Goal: Use online tool/utility

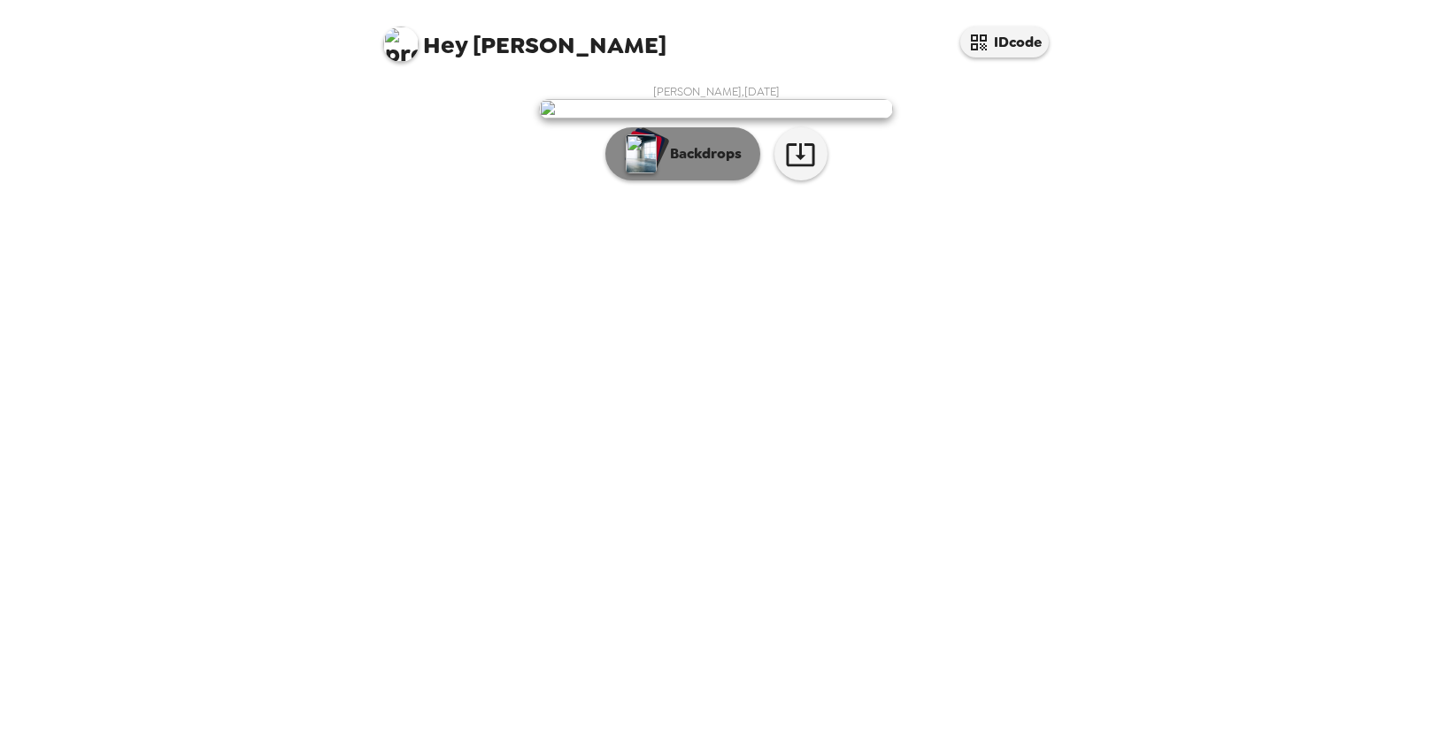
click at [695, 165] on p "Backdrops" at bounding box center [701, 153] width 81 height 21
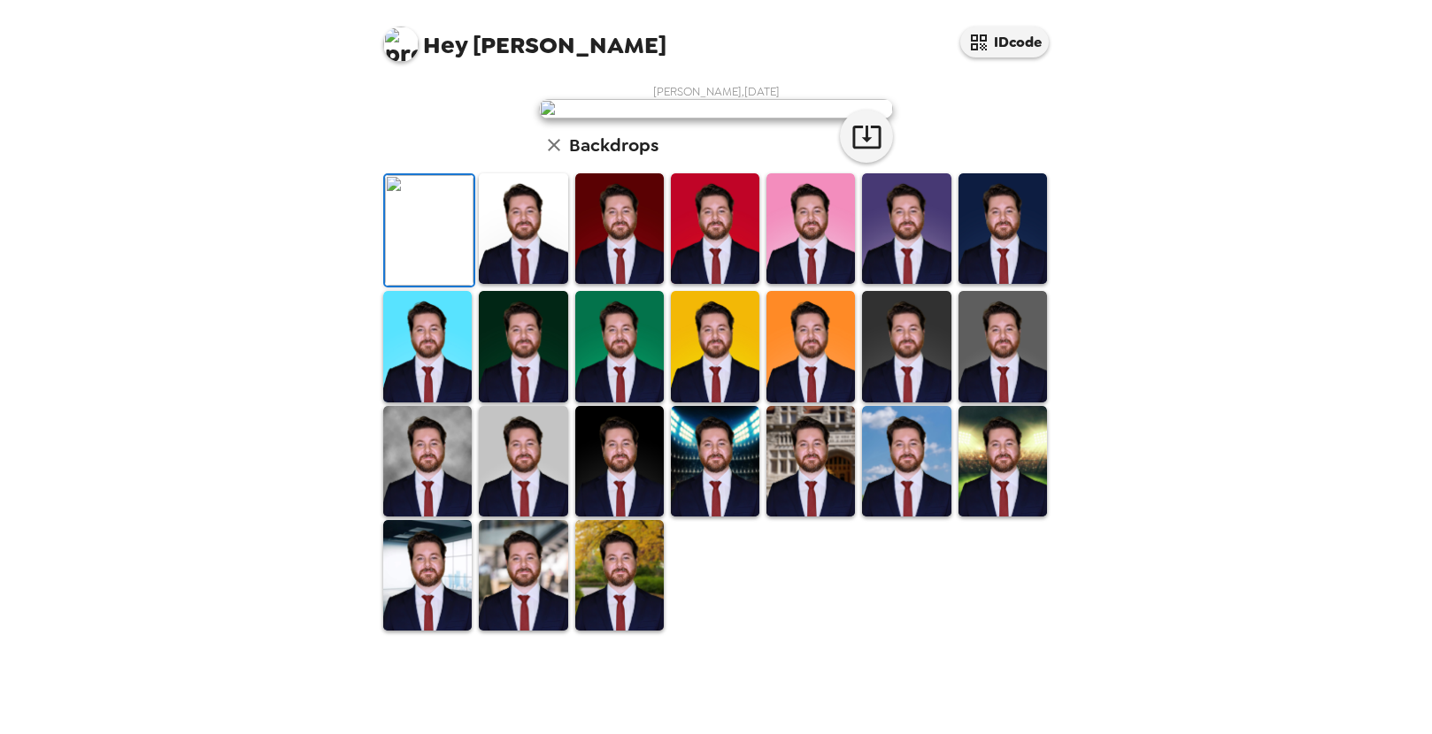
scroll to position [339, 0]
click at [996, 402] on img at bounding box center [1002, 346] width 88 height 111
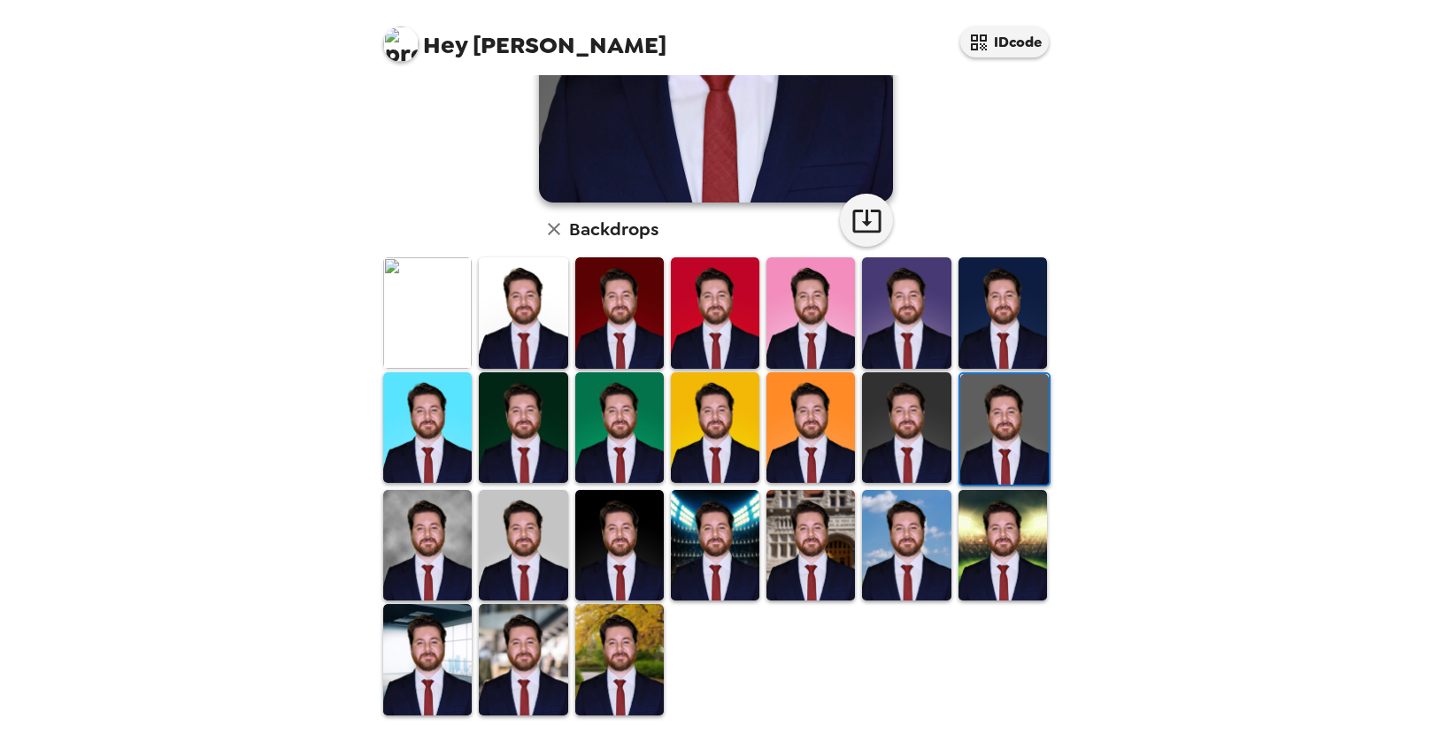
click at [1002, 434] on img at bounding box center [1004, 429] width 88 height 111
click at [523, 527] on img at bounding box center [523, 545] width 88 height 111
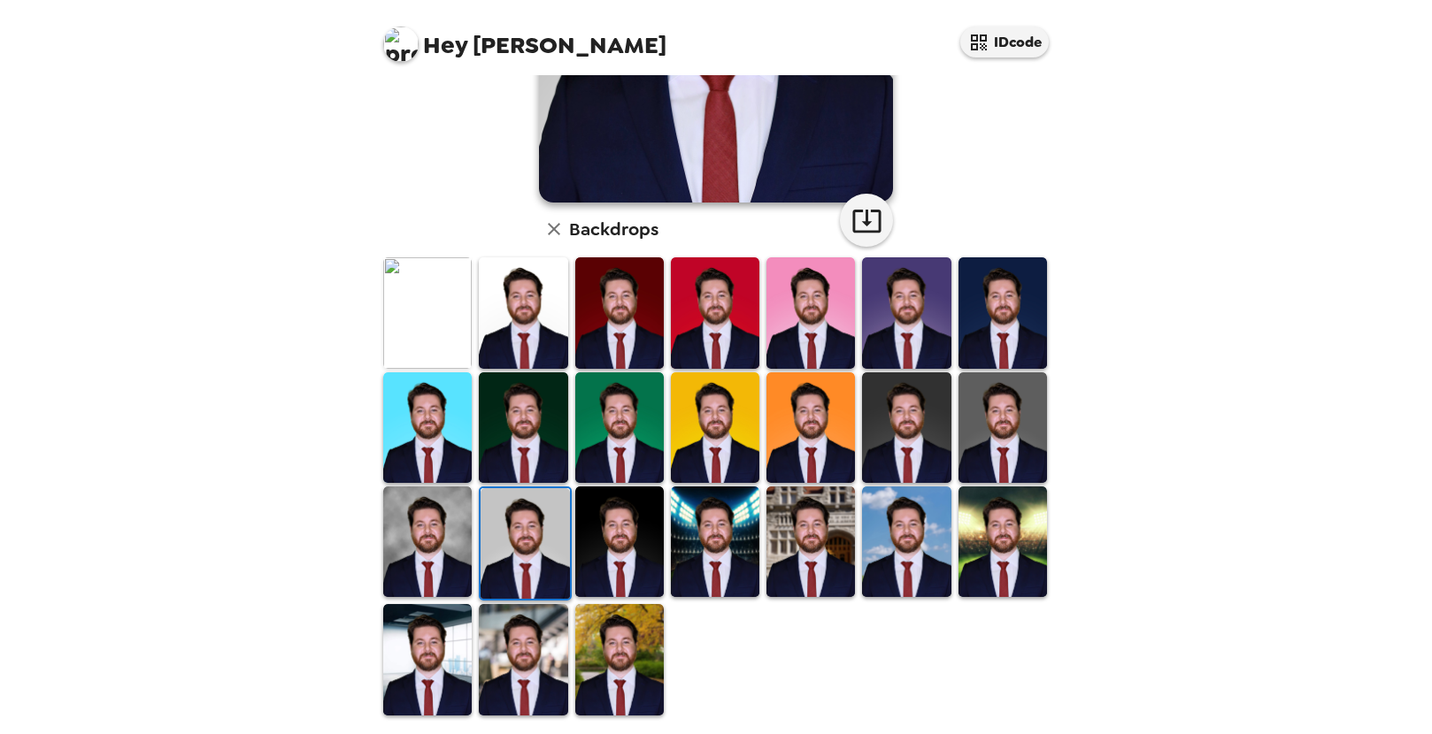
click at [692, 536] on img at bounding box center [715, 542] width 88 height 111
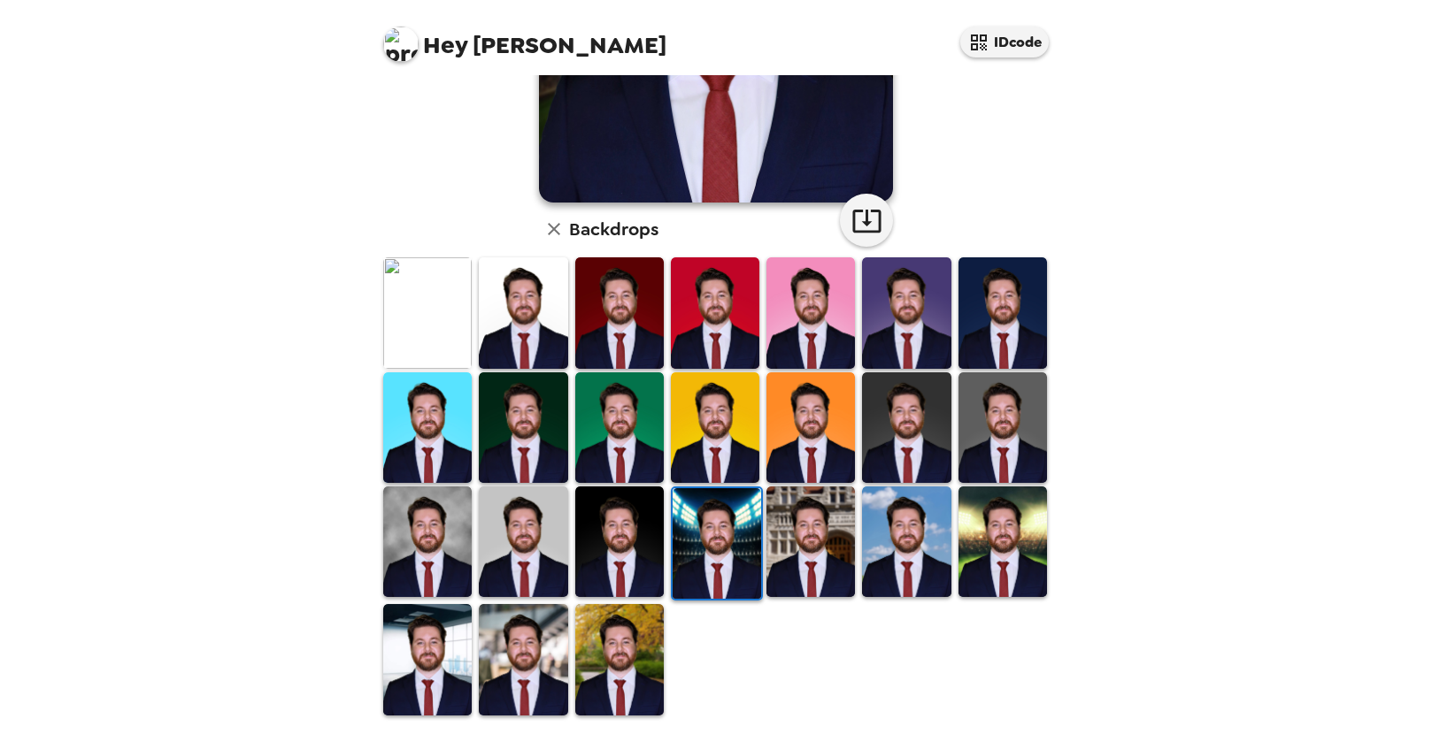
click at [514, 556] on img at bounding box center [523, 542] width 88 height 111
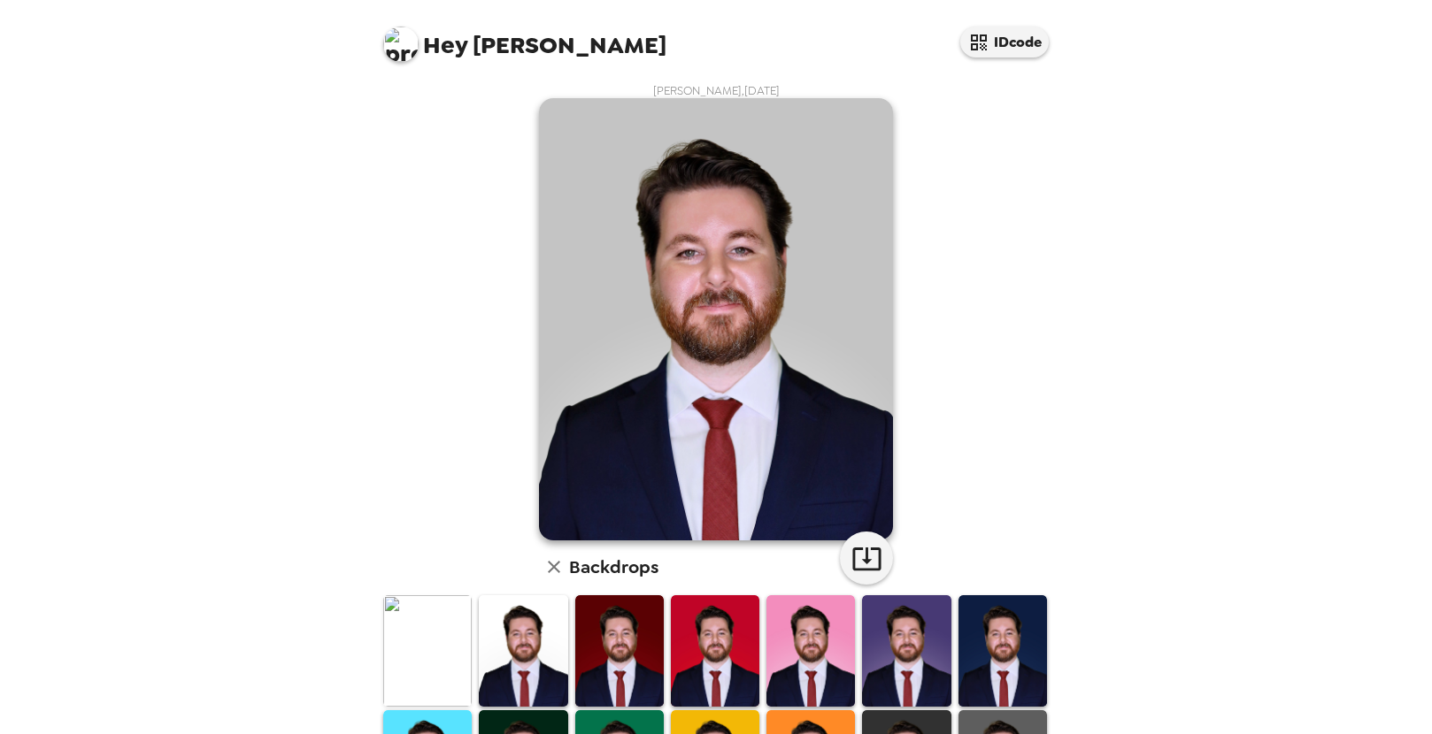
scroll to position [0, 0]
